Goal: Transaction & Acquisition: Purchase product/service

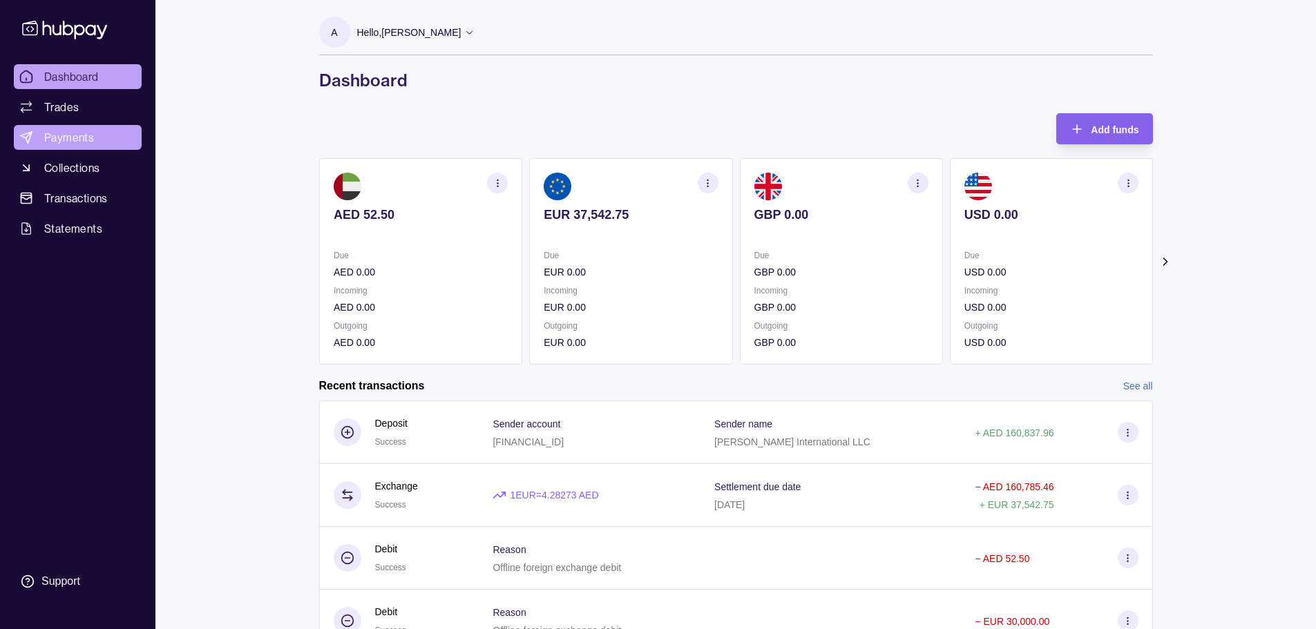
click at [88, 146] on link "Payments" at bounding box center [78, 137] width 128 height 25
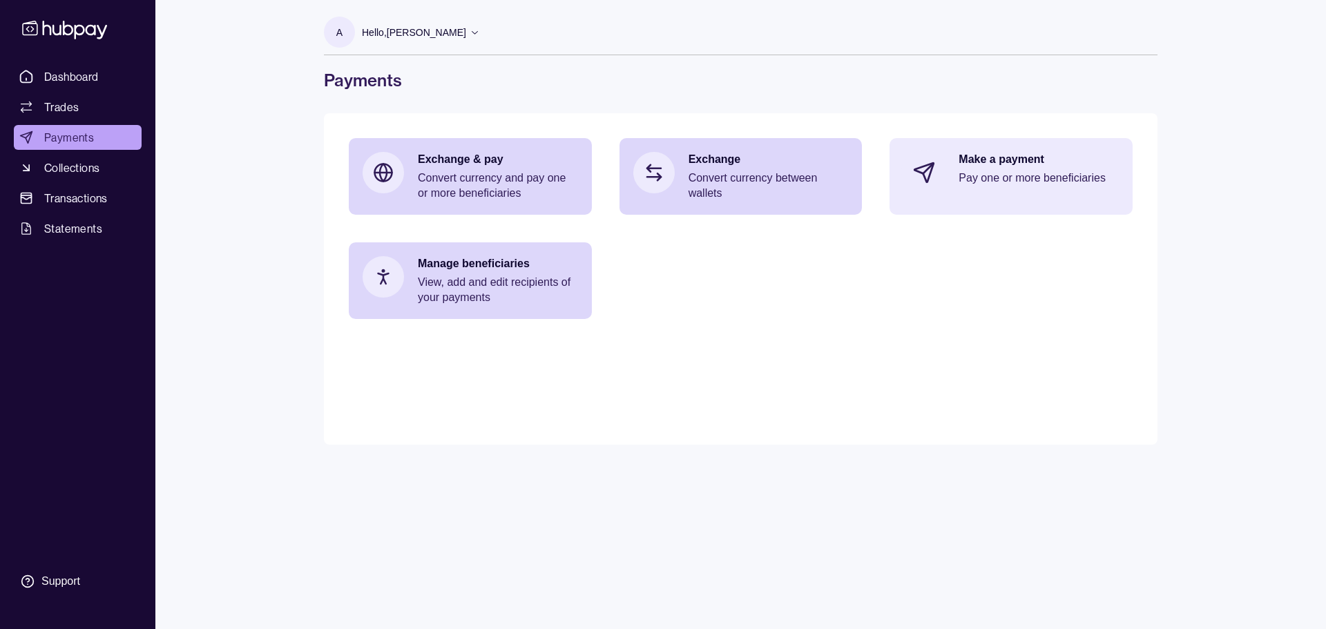
click at [1014, 171] on p "Pay one or more beneficiaries" at bounding box center [1039, 178] width 160 height 15
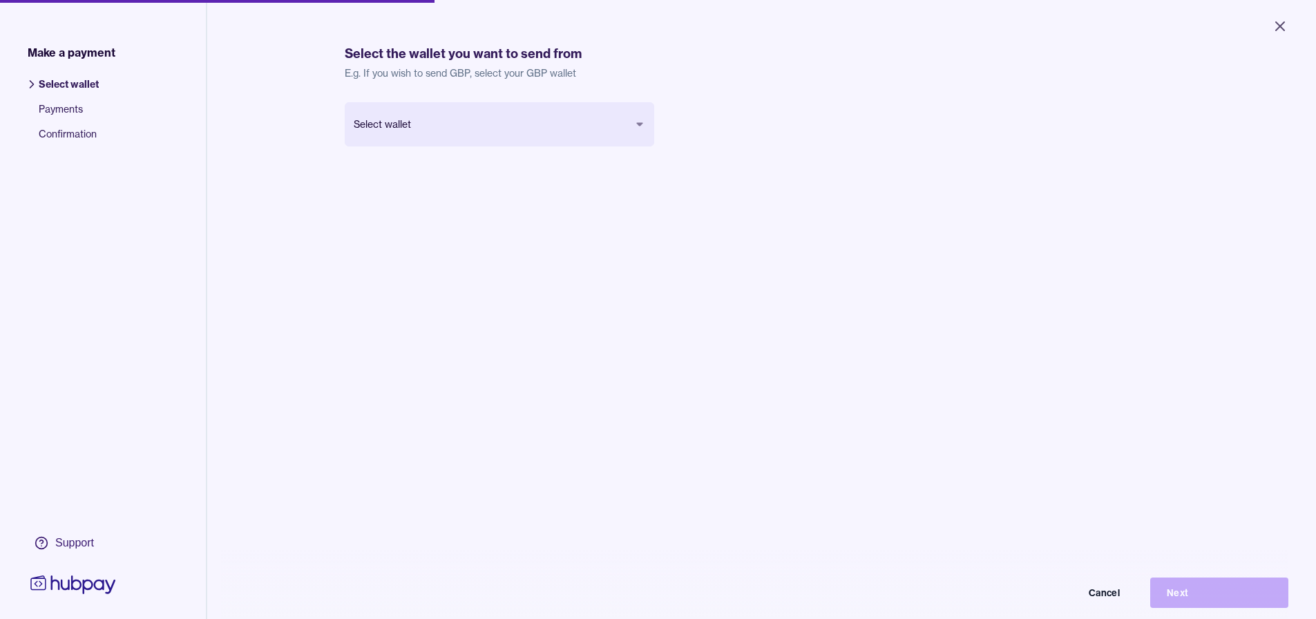
click at [500, 129] on body "Close Make a payment Select wallet Payments Confirmation Support Select the wal…" at bounding box center [658, 309] width 1316 height 619
click at [1185, 597] on button "Next" at bounding box center [1219, 593] width 138 height 30
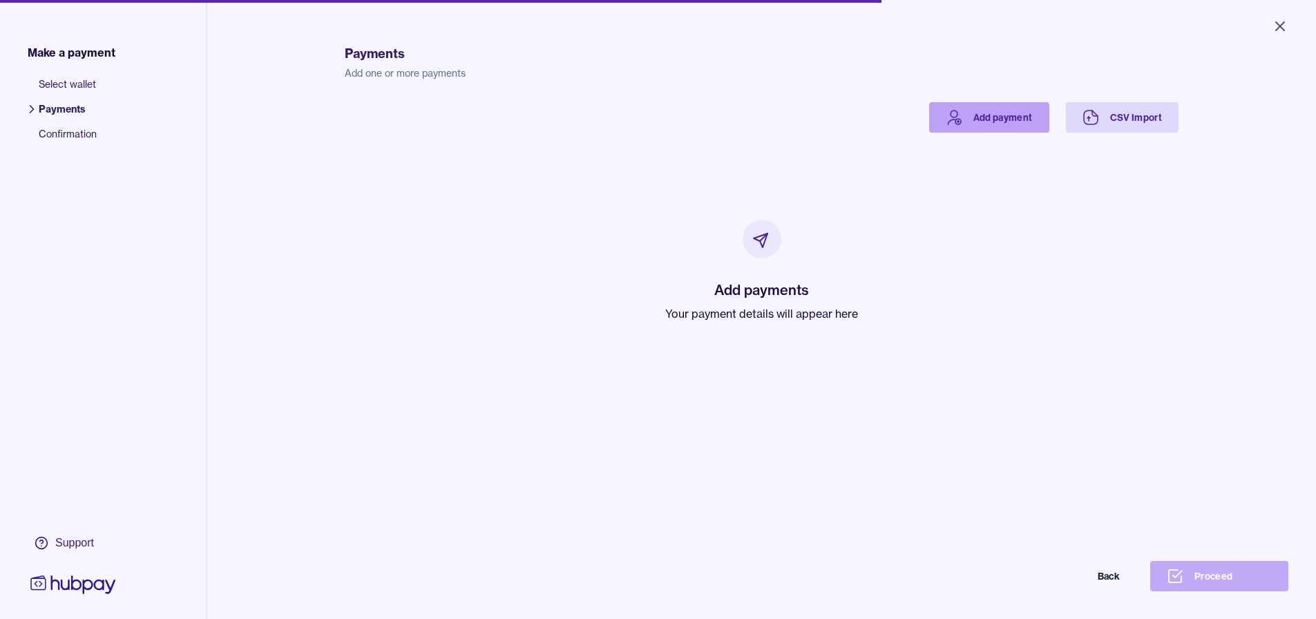
click at [988, 117] on link "Add payment" at bounding box center [989, 117] width 120 height 30
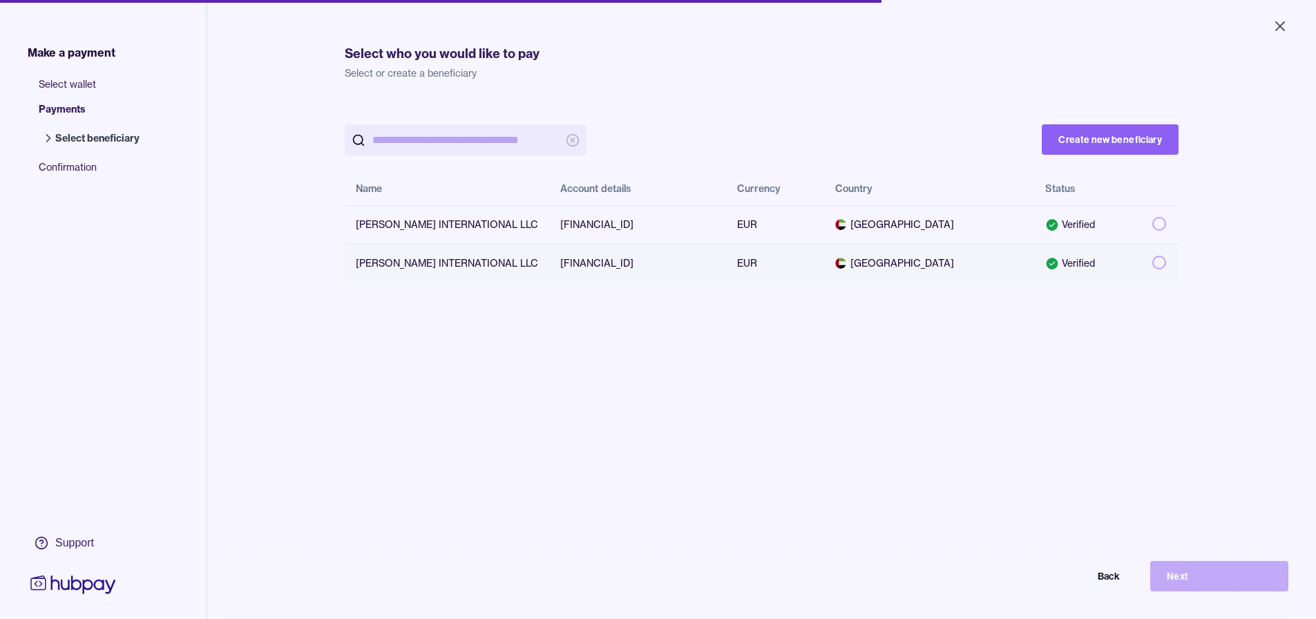
drag, startPoint x: 533, startPoint y: 264, endPoint x: 648, endPoint y: 267, distance: 114.7
click at [648, 267] on td "[FINANCIAL_ID]" at bounding box center [637, 263] width 177 height 39
copy td "[FINANCIAL_ID]"
click at [794, 412] on div "Create new beneficiary Name Account details Currency Country Status [PERSON_NAM…" at bounding box center [762, 411] width 834 height 619
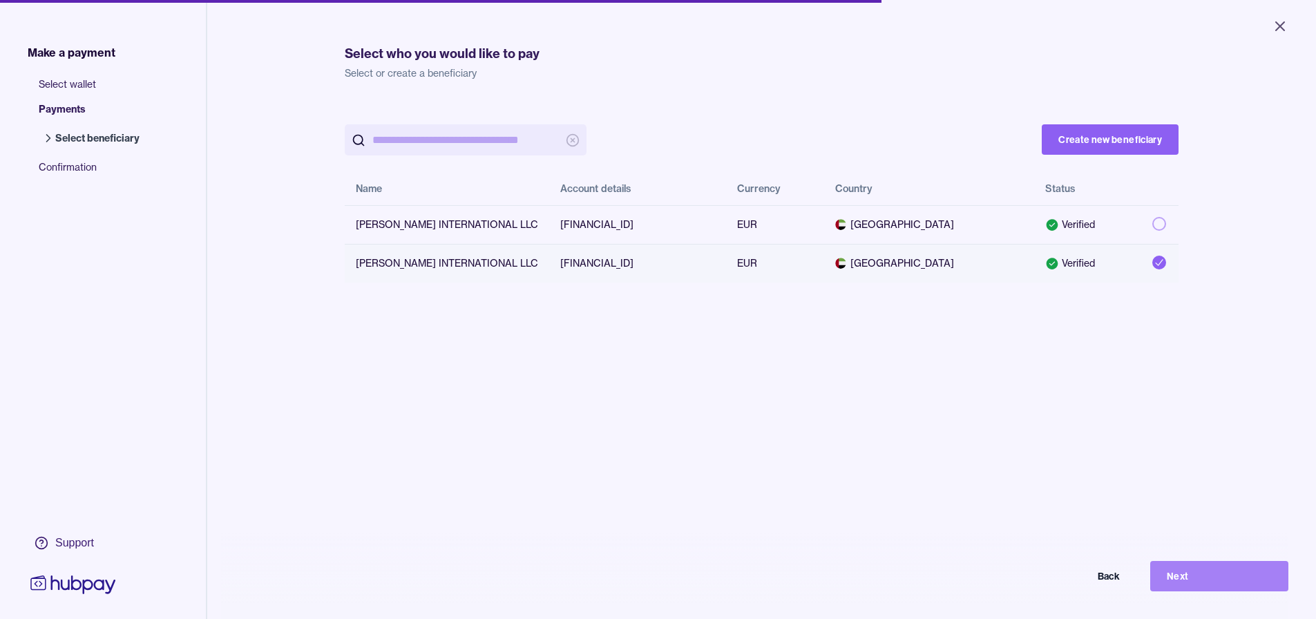
click at [1181, 588] on button "Next" at bounding box center [1219, 576] width 138 height 30
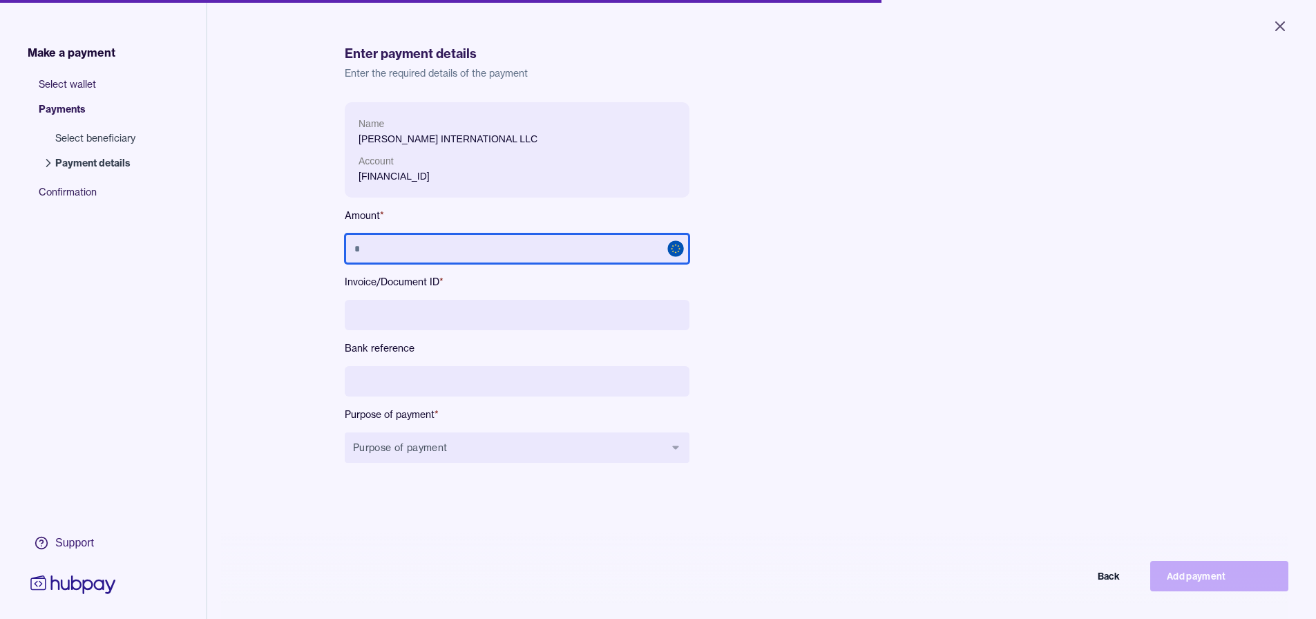
click at [419, 247] on input "text" at bounding box center [517, 249] width 345 height 30
type input "*********"
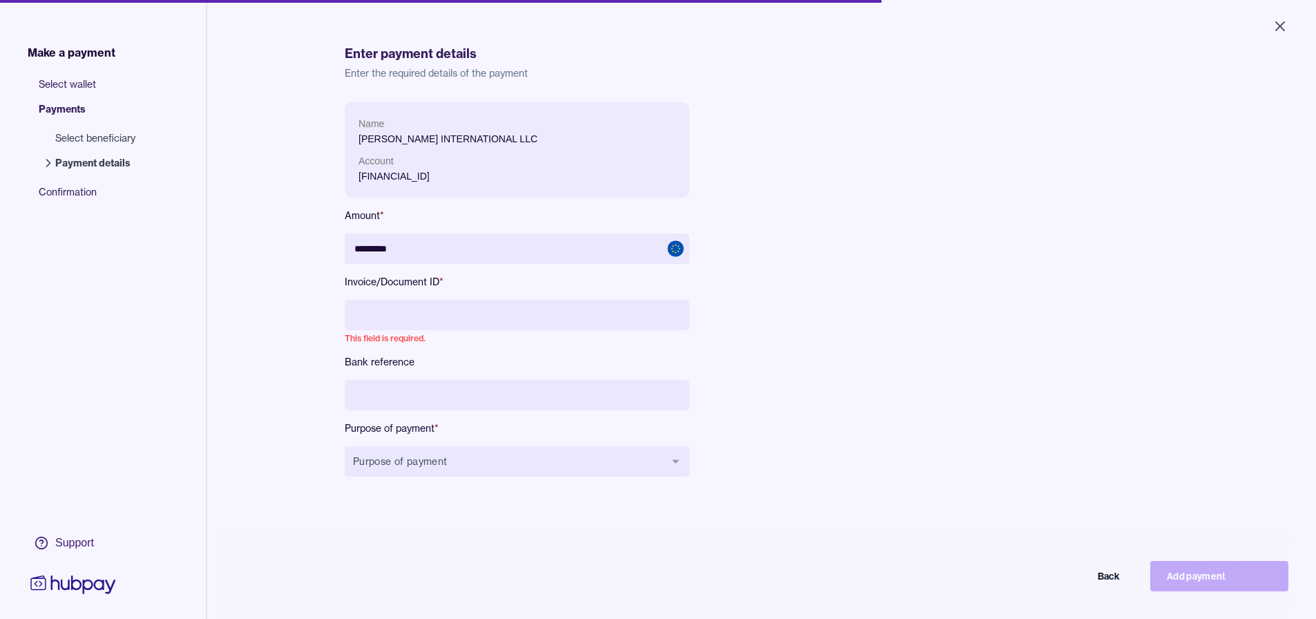
paste input "**********"
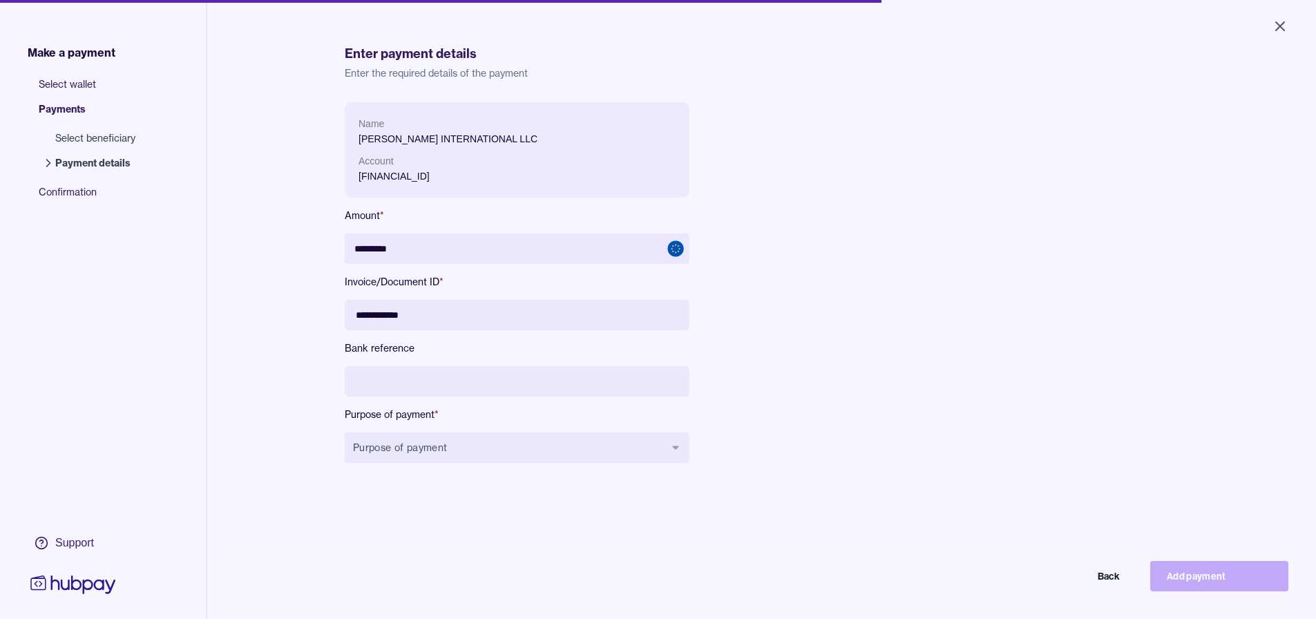
type input "**********"
click at [417, 377] on input at bounding box center [517, 381] width 345 height 30
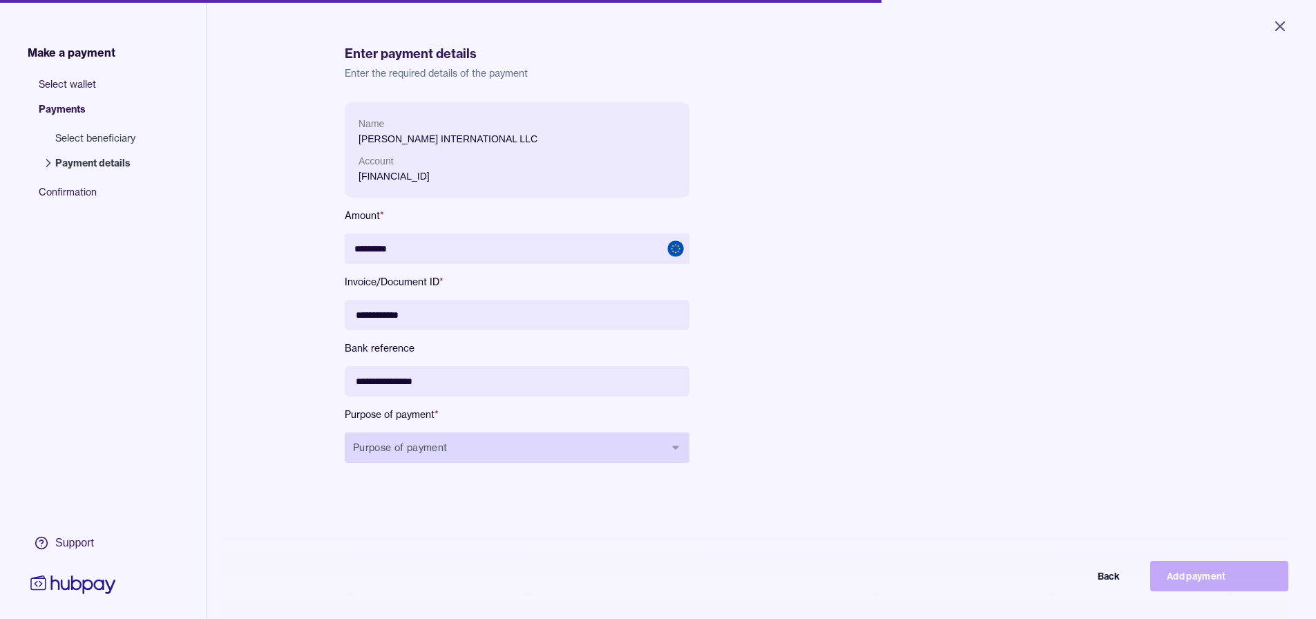
type input "**********"
click at [444, 450] on button "Purpose of payment" at bounding box center [517, 447] width 345 height 30
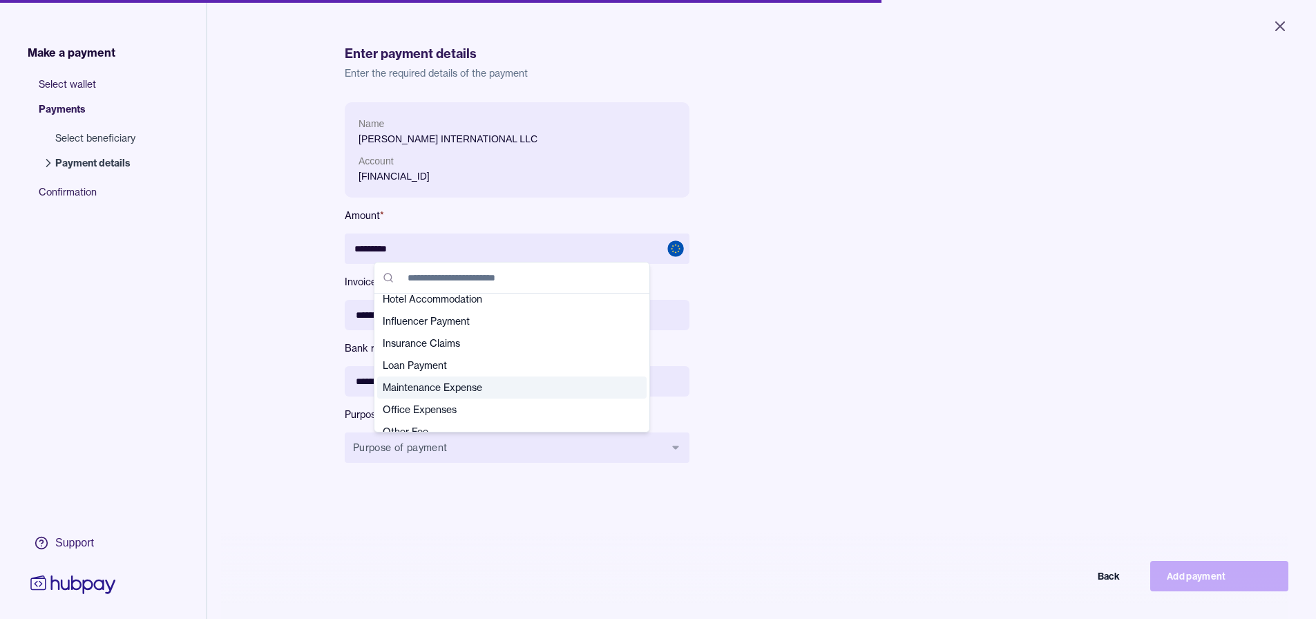
scroll to position [276, 0]
click at [446, 383] on span "Other Purposes" at bounding box center [504, 385] width 242 height 14
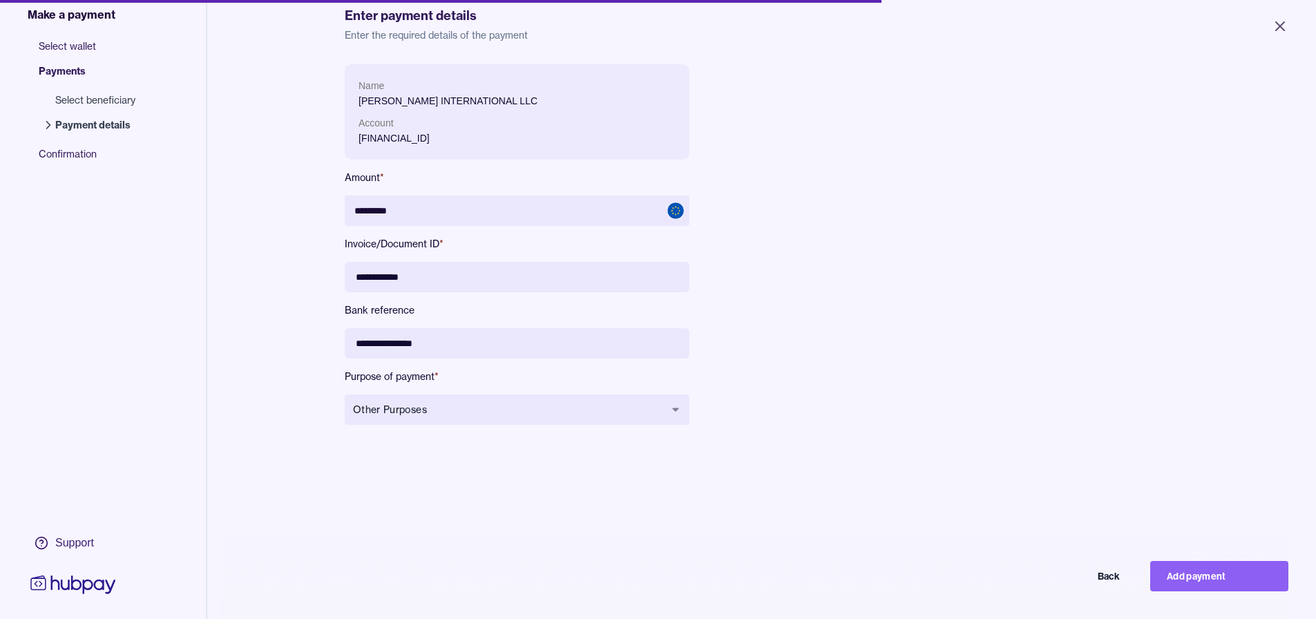
scroll to position [69, 0]
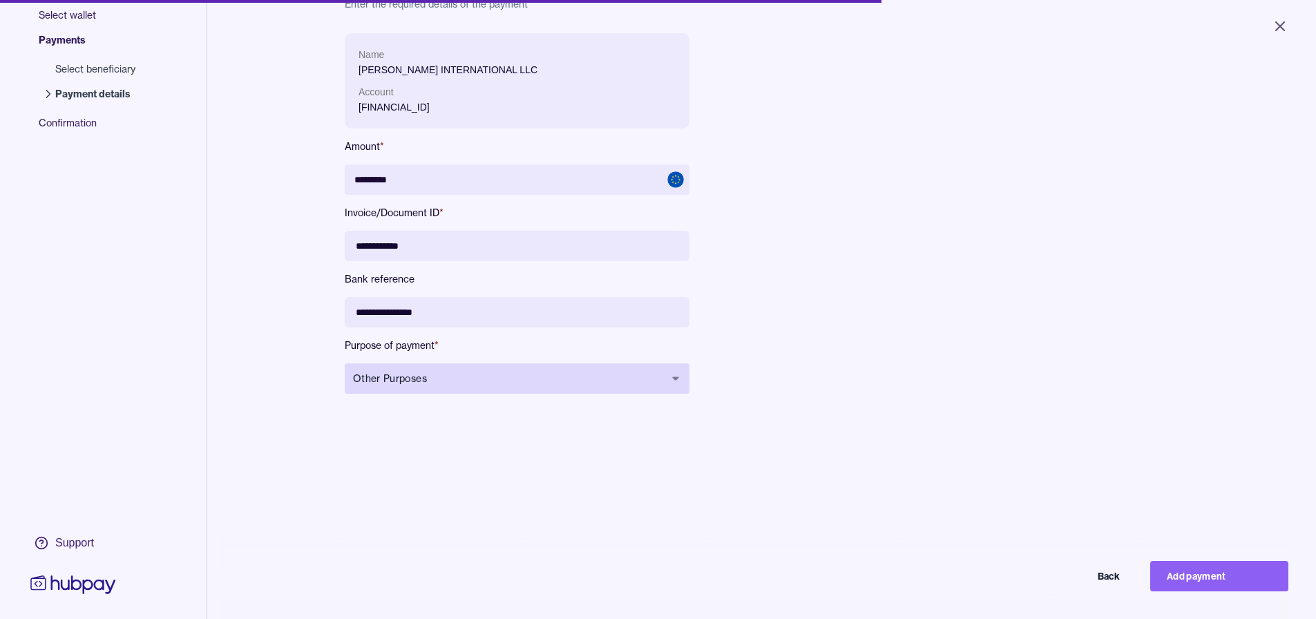
click at [455, 383] on span "Other Purposes" at bounding box center [509, 379] width 312 height 14
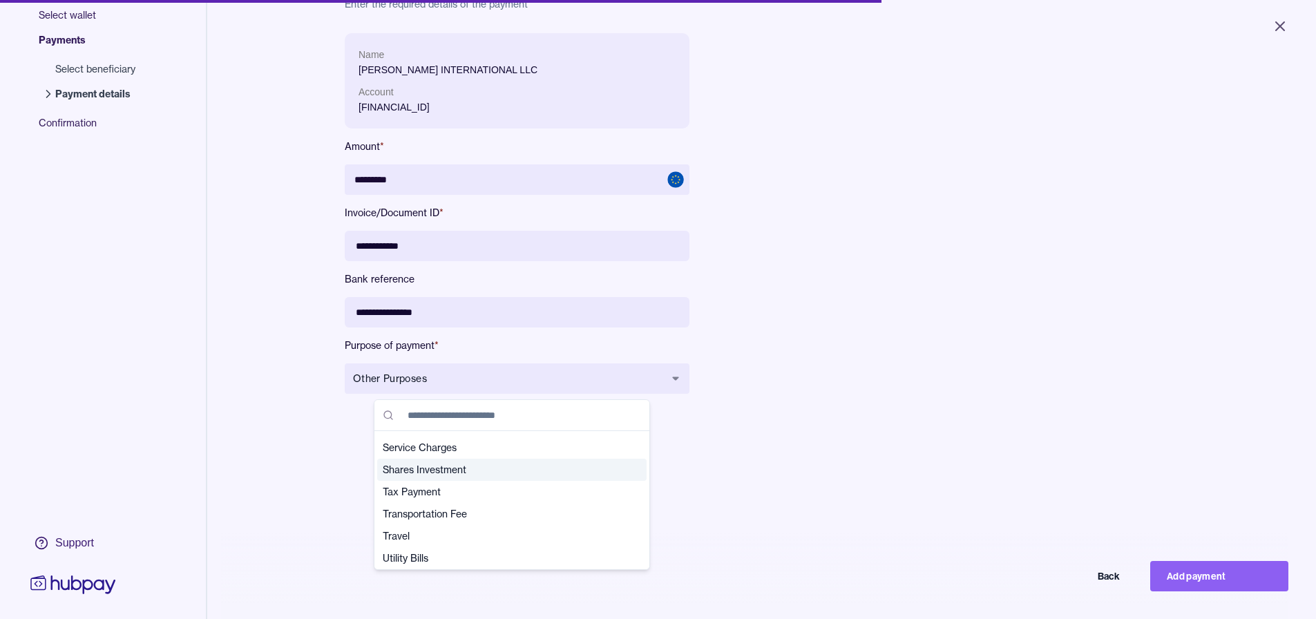
scroll to position [486, 0]
click at [815, 459] on div "**********" at bounding box center [762, 342] width 834 height 619
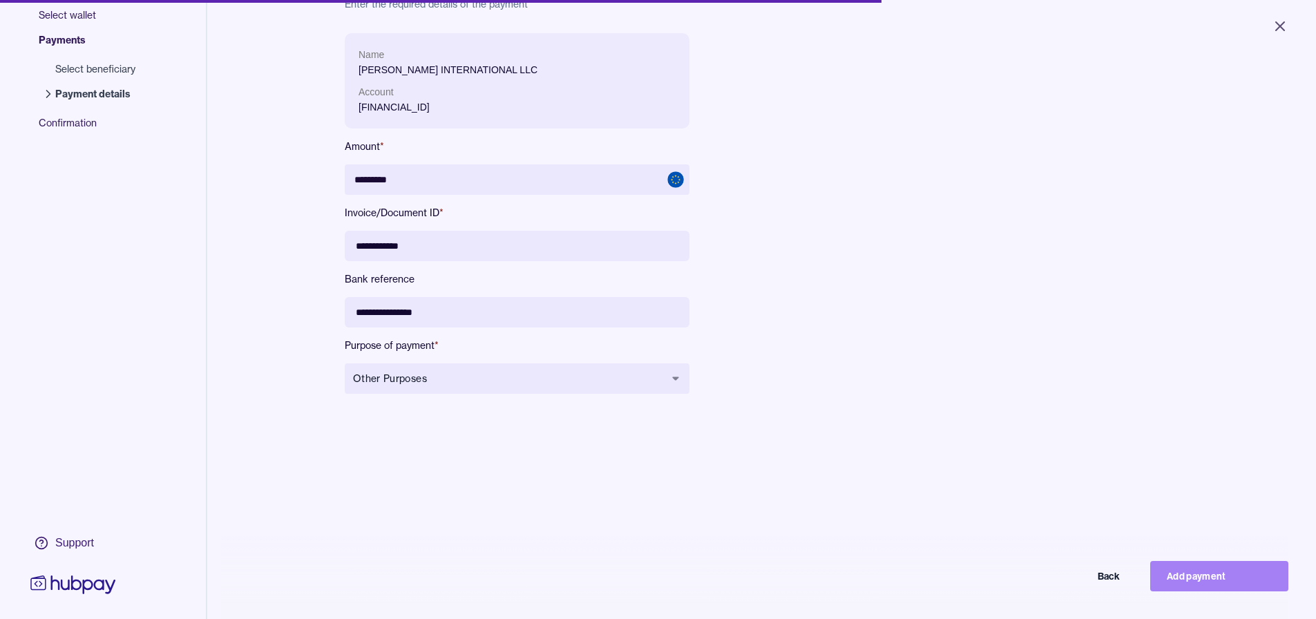
click at [1203, 582] on button "Add payment" at bounding box center [1219, 576] width 138 height 30
type input "********"
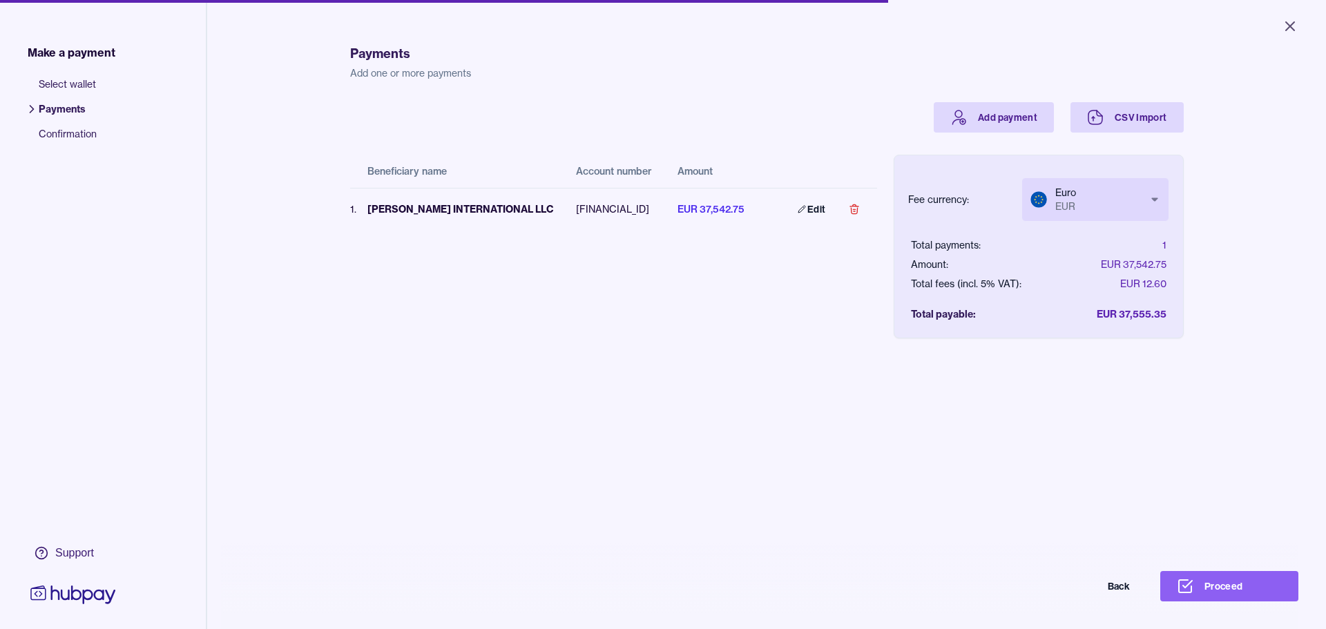
click at [1101, 205] on body "Close Make a payment Select wallet Payments Confirmation Support Payments Add o…" at bounding box center [663, 314] width 1326 height 629
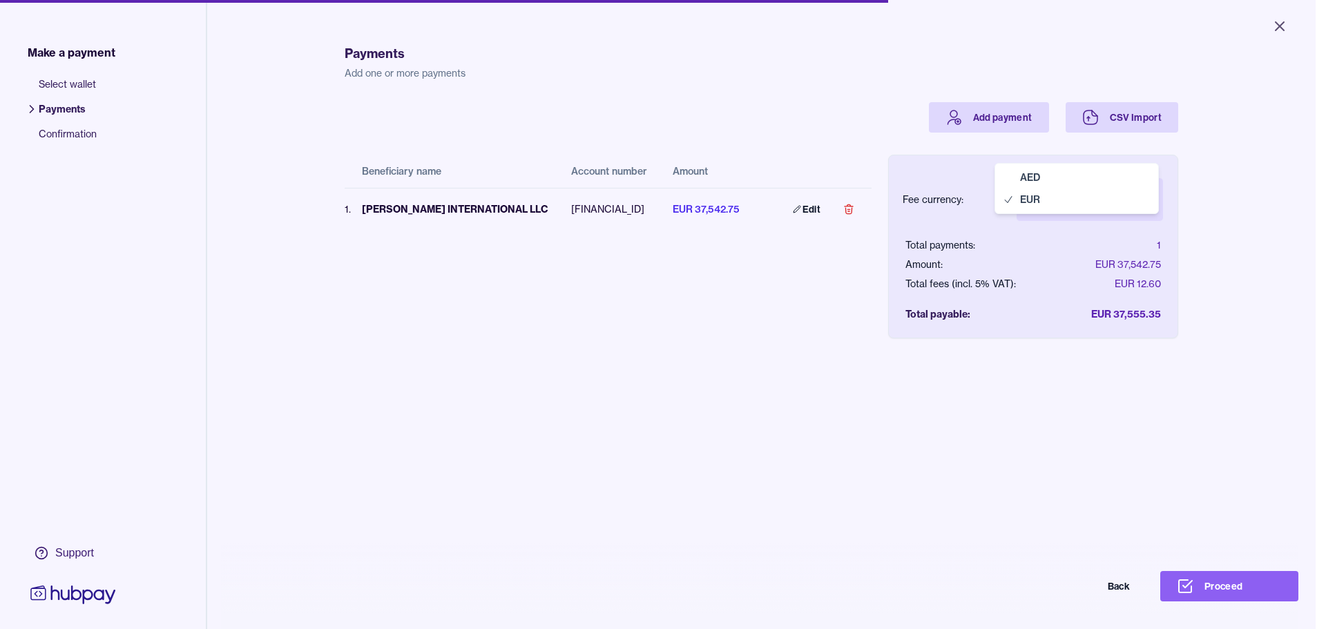
select select "***"
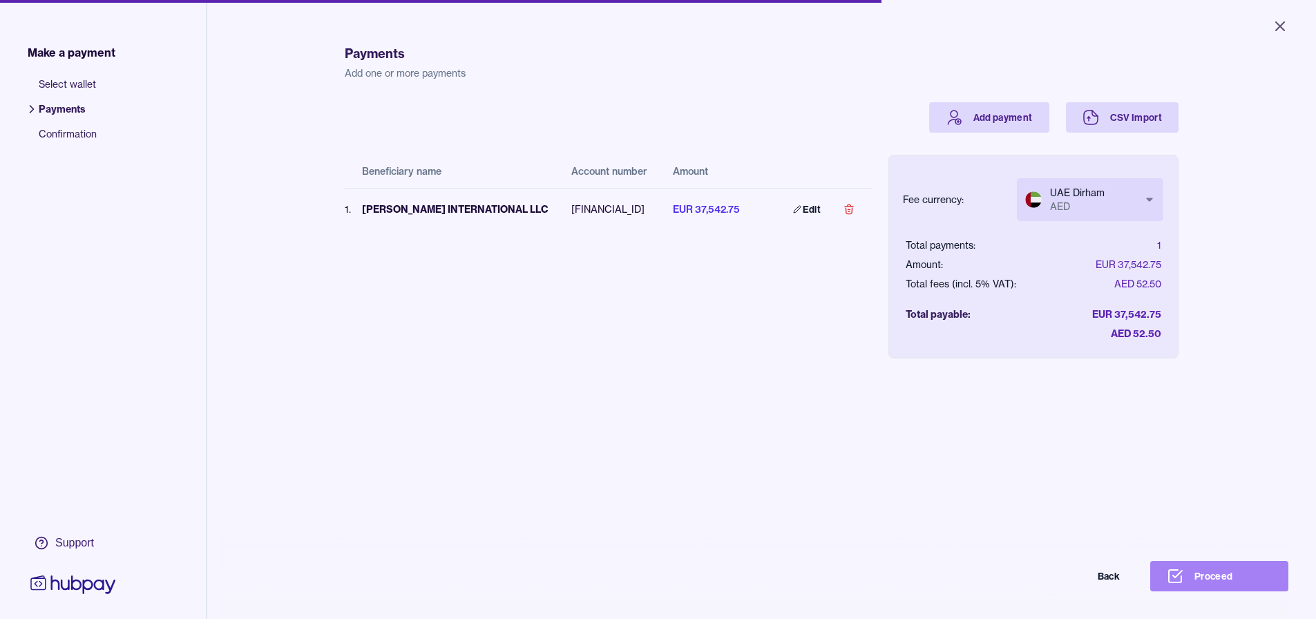
click at [1182, 578] on icon at bounding box center [1177, 574] width 9 height 7
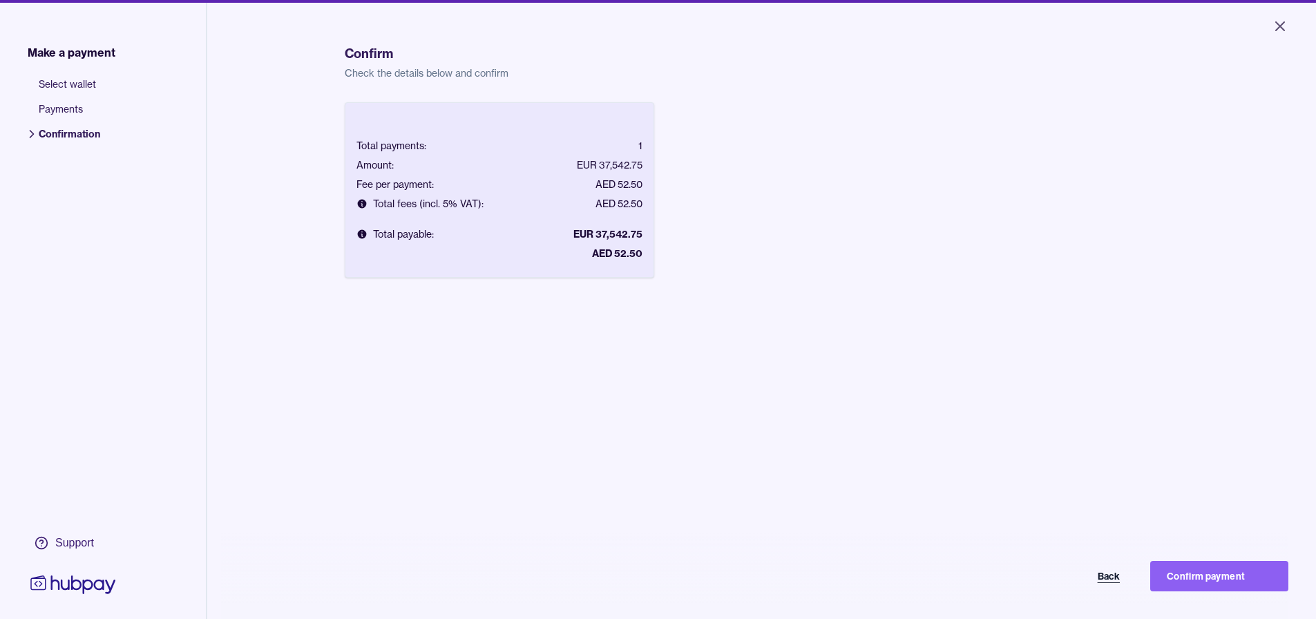
click at [1114, 585] on button "Back" at bounding box center [1067, 576] width 138 height 30
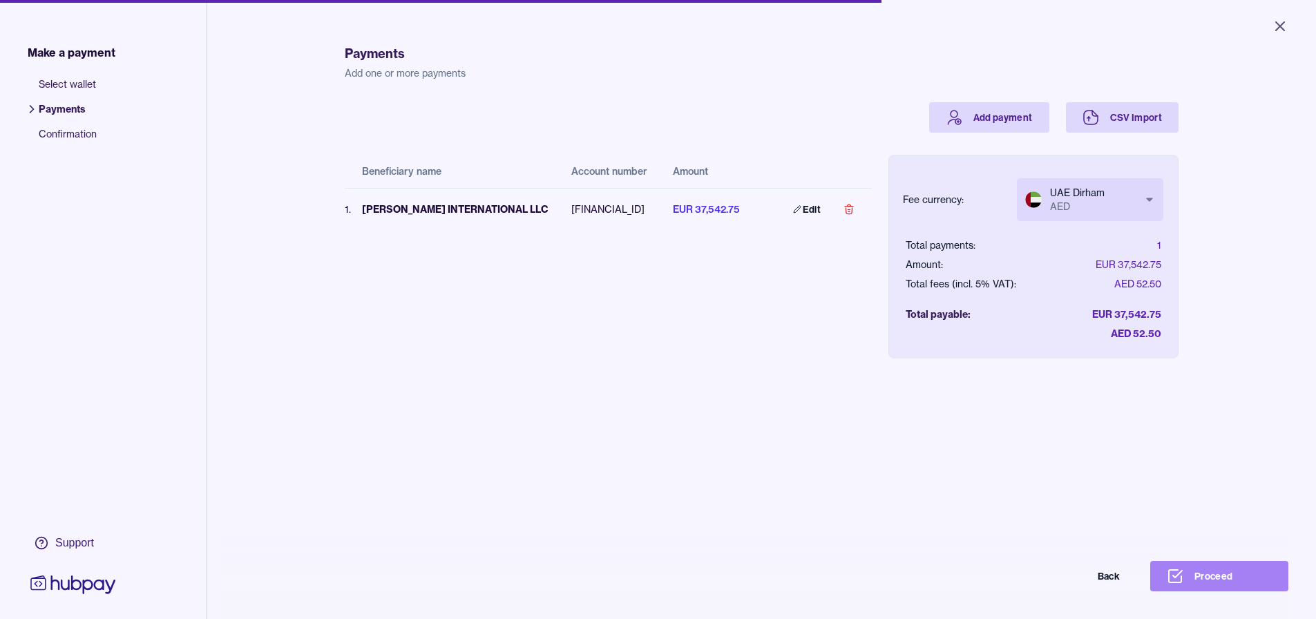
click at [1225, 587] on button "Proceed" at bounding box center [1219, 576] width 138 height 30
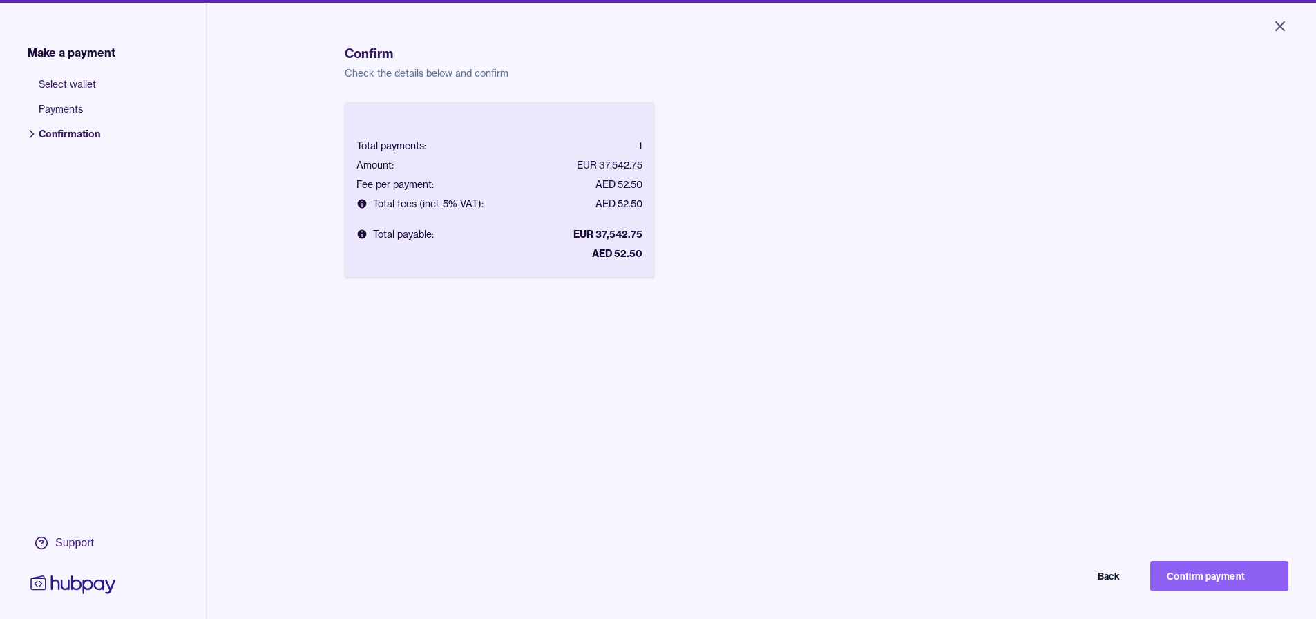
click at [1189, 584] on button "Confirm payment" at bounding box center [1219, 576] width 138 height 30
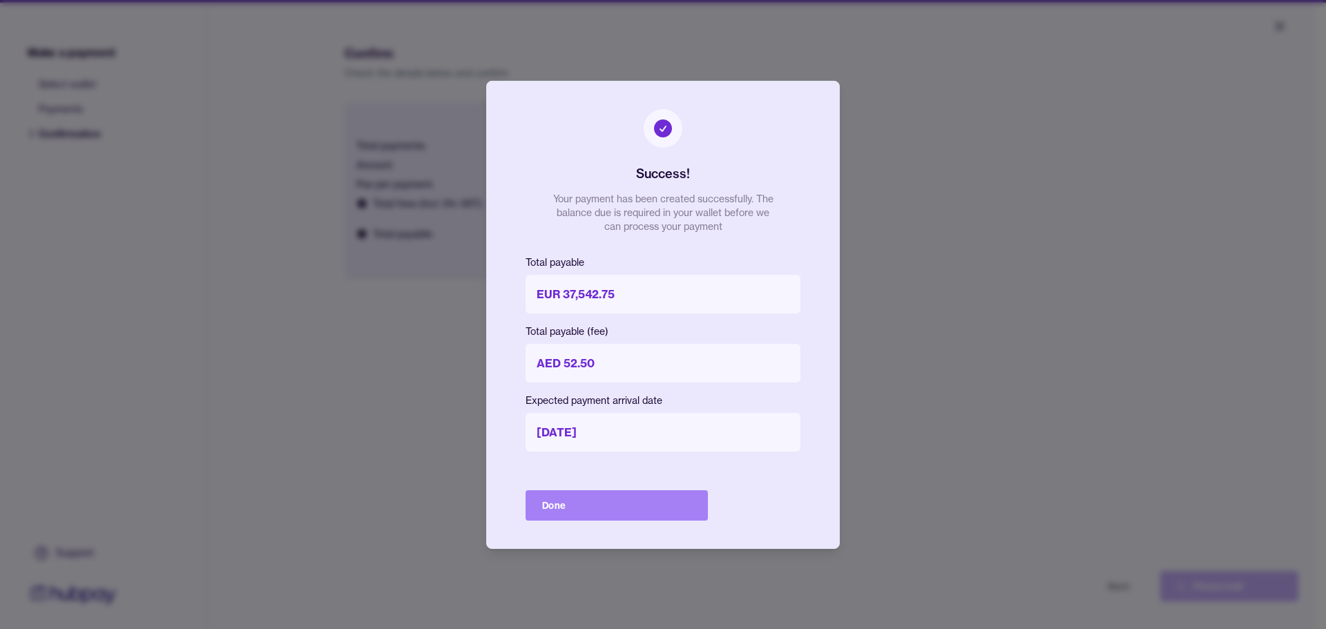
click at [546, 507] on button "Done" at bounding box center [617, 506] width 182 height 30
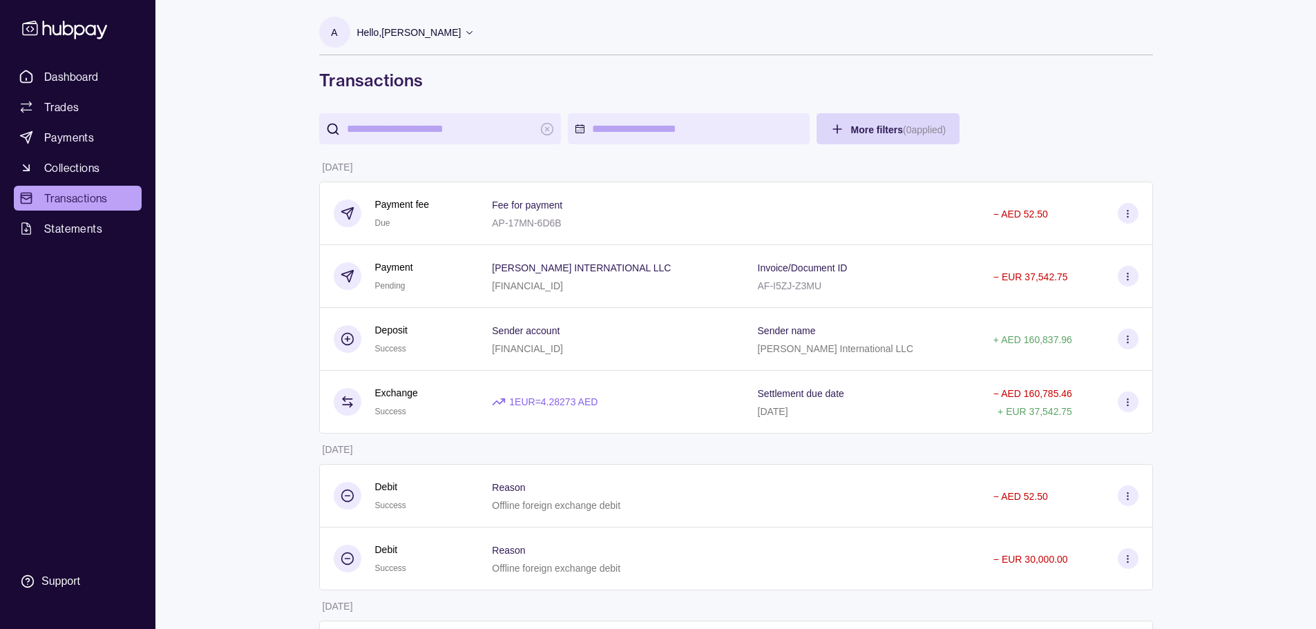
click at [229, 379] on div "Dashboard Trades Payments Collections Transactions Statements Support A Hello, …" at bounding box center [658, 403] width 1316 height 806
click at [396, 30] on p "Hello, [PERSON_NAME]" at bounding box center [409, 32] width 104 height 15
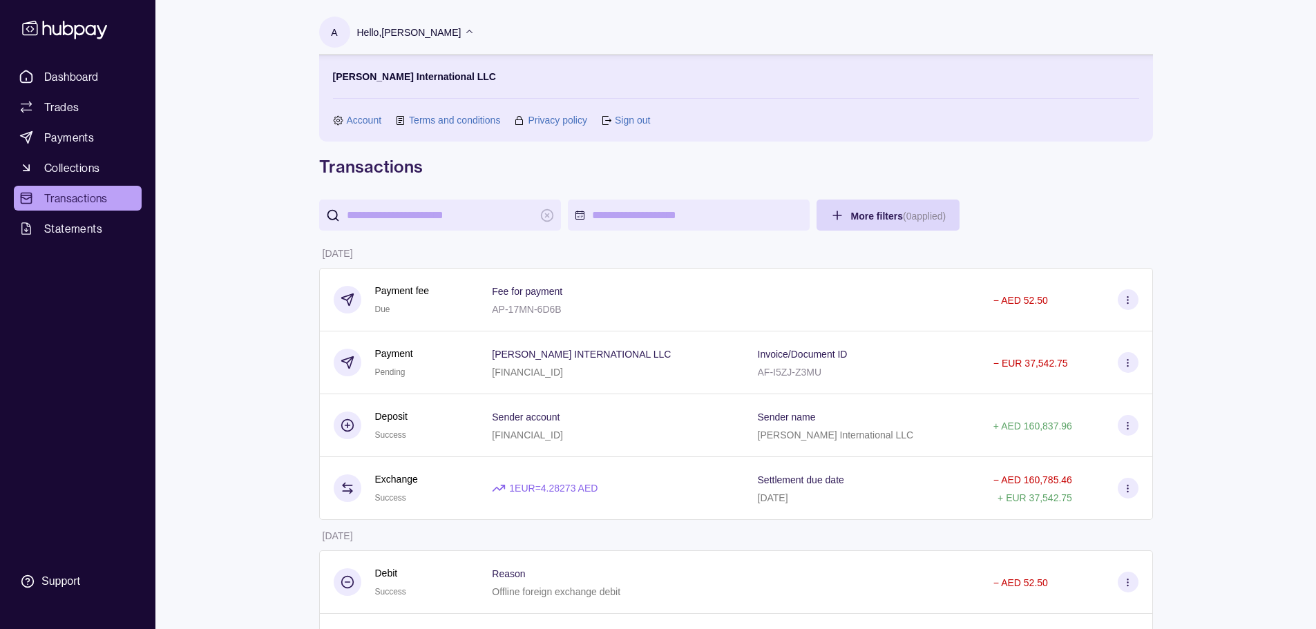
click at [178, 361] on div "Dashboard Trades Payments Collections Transactions Statements Support A Hello, …" at bounding box center [658, 446] width 1316 height 893
click at [396, 20] on div "Hello, [PERSON_NAME]" at bounding box center [416, 32] width 118 height 29
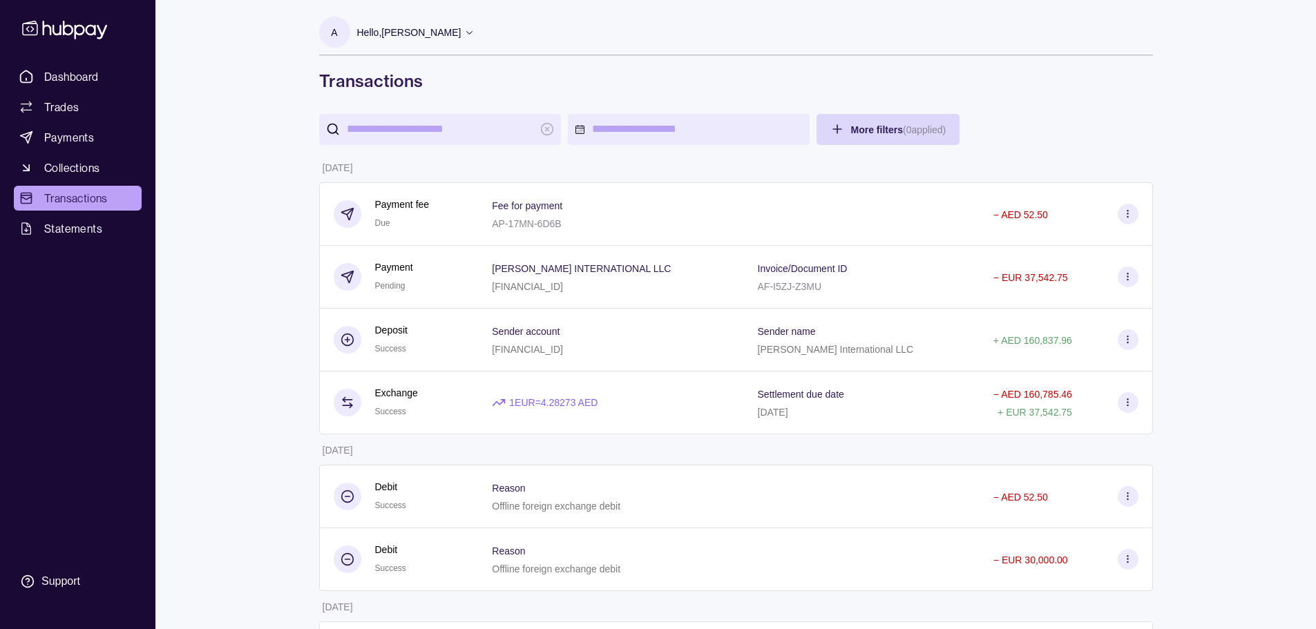
click at [398, 20] on div "Hello, [PERSON_NAME]" at bounding box center [416, 32] width 118 height 29
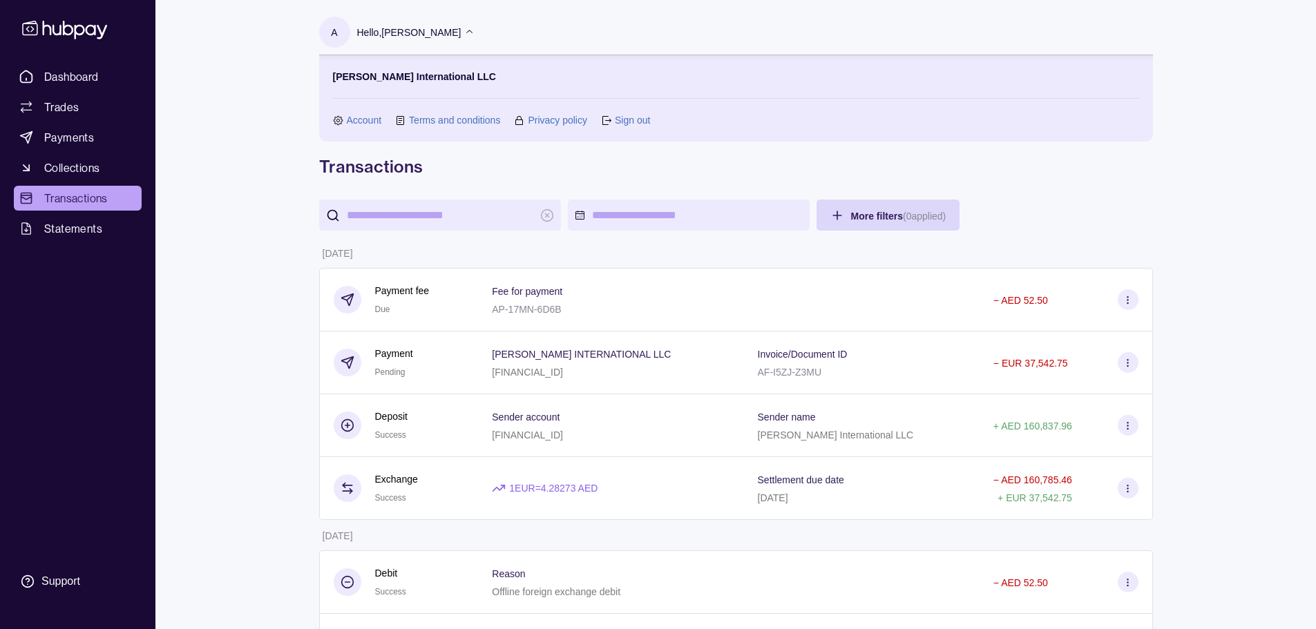
click at [631, 123] on link "Sign out" at bounding box center [632, 120] width 35 height 15
